Goal: Find specific page/section

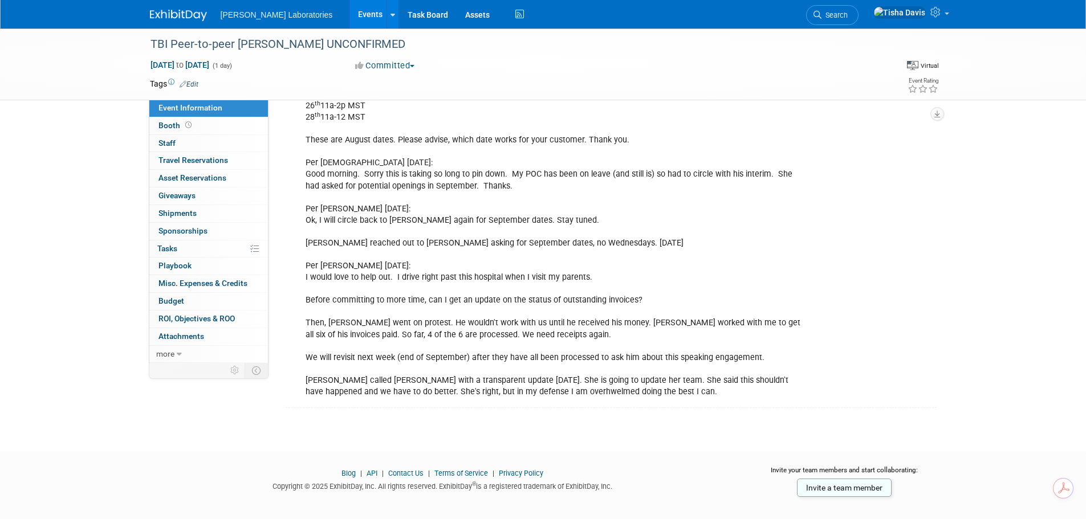
scroll to position [1406, 0]
click at [349, 15] on link "Events" at bounding box center [370, 14] width 42 height 29
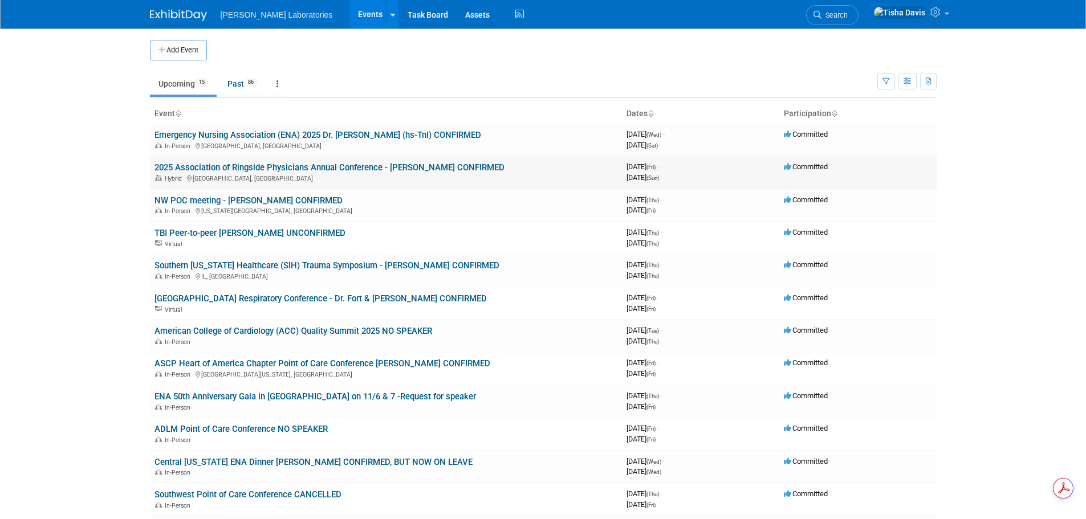
click at [274, 168] on link "2025 Association of Ringside Physicians Annual Conference - [PERSON_NAME] CONFI…" at bounding box center [329, 167] width 350 height 10
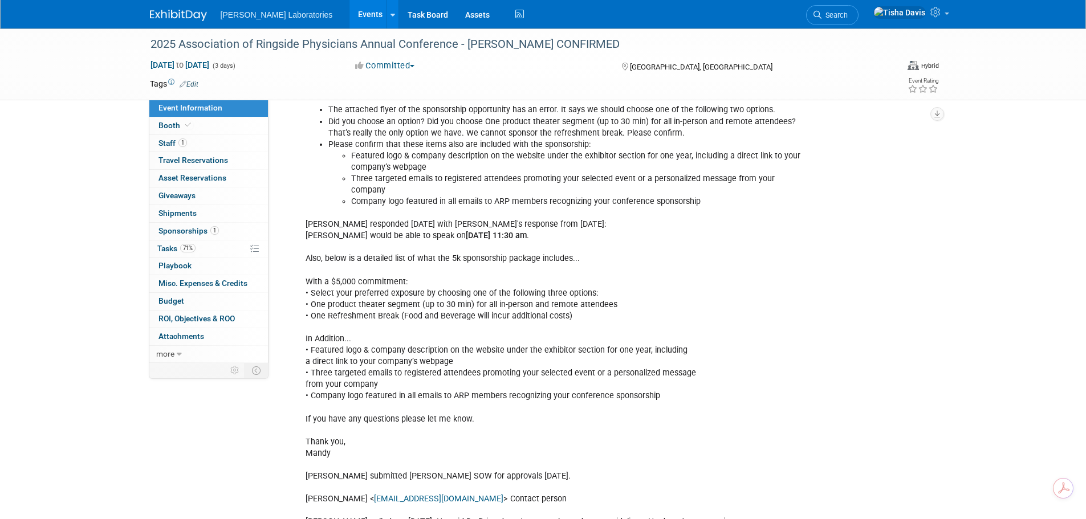
scroll to position [1482, 0]
drag, startPoint x: 436, startPoint y: 214, endPoint x: 571, endPoint y: 211, distance: 135.1
click at [571, 211] on div "[PERSON_NAME][MEDICAL_DATA] reached out [DATE]: Hello [PERSON_NAME], I hope all…" at bounding box center [555, 254] width 514 height 2758
copy div "[DATE] 11:30 am ."
click at [972, 271] on div "2025 Association of Ringside Physicians Annual Conference - [PERSON_NAME] CONFI…" at bounding box center [543, 103] width 1086 height 3115
